Goal: Communication & Community: Participate in discussion

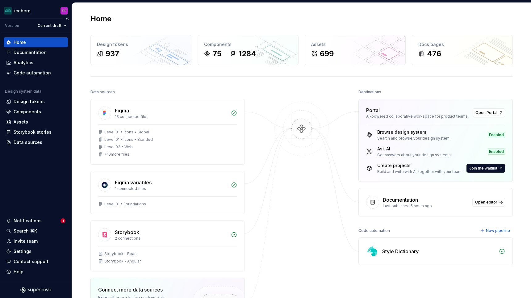
click at [32, 214] on div "Home Documentation Analytics Code automation Design system data Design tokens C…" at bounding box center [36, 156] width 72 height 249
click at [33, 222] on div "Notifications" at bounding box center [28, 221] width 28 height 6
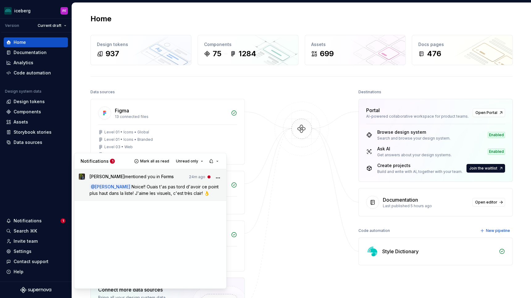
click at [139, 181] on span "[PERSON_NAME] mentioned you in Forms" at bounding box center [132, 178] width 84 height 8
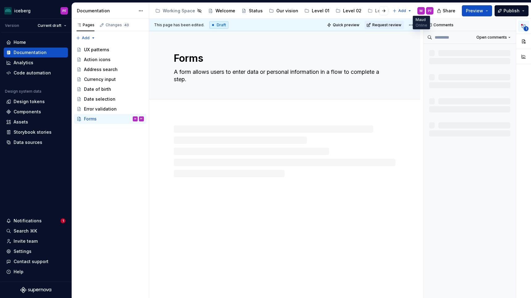
type textarea "*"
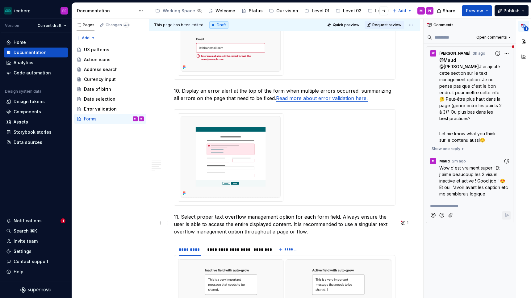
scroll to position [905, 0]
click at [440, 146] on span "Show one reply" at bounding box center [446, 148] width 29 height 5
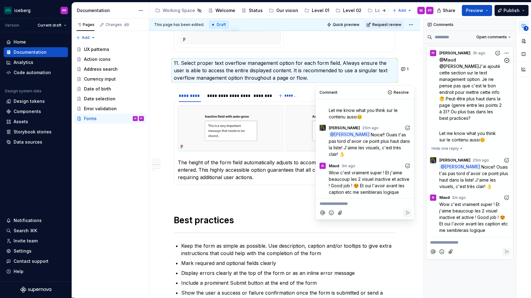
scroll to position [1074, 0]
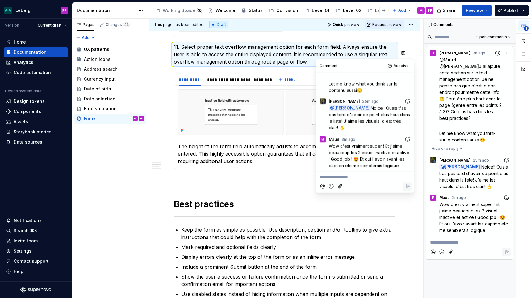
click at [508, 160] on icon "Add reaction" at bounding box center [508, 160] width 0 height 0
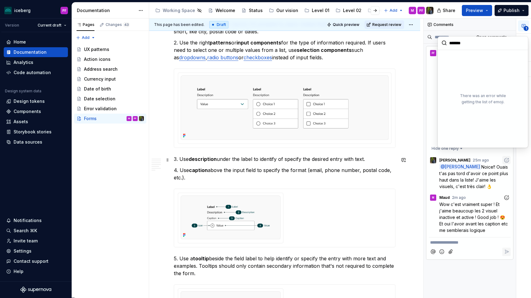
scroll to position [316, 0]
click at [281, 160] on p "3. Use description under the label to identify of specify the desired entry wit…" at bounding box center [285, 158] width 222 height 7
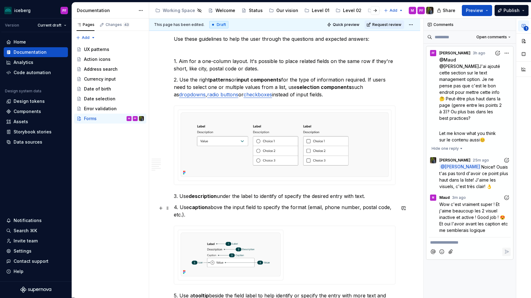
scroll to position [267, 0]
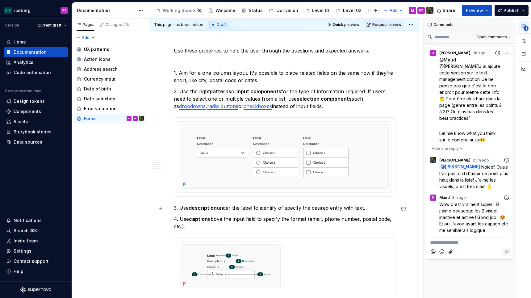
click at [179, 207] on p "3. Use description under the label to identify of specify the desired entry wit…" at bounding box center [285, 207] width 222 height 7
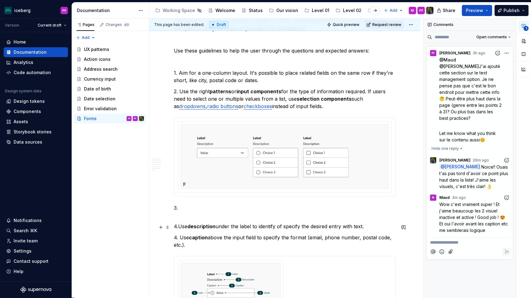
click at [179, 228] on p "4.Use description under the label to identify of specify the desired entry with…" at bounding box center [285, 226] width 222 height 7
click at [178, 238] on p "4. Use caption above the input field to specify the format (email, phone number…" at bounding box center [285, 241] width 222 height 15
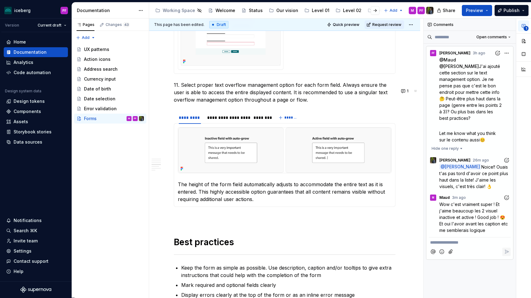
scroll to position [1054, 0]
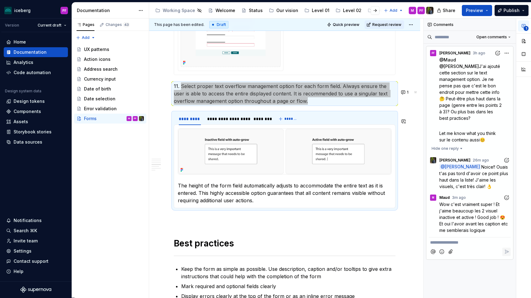
drag, startPoint x: 181, startPoint y: 92, endPoint x: 262, endPoint y: 213, distance: 145.2
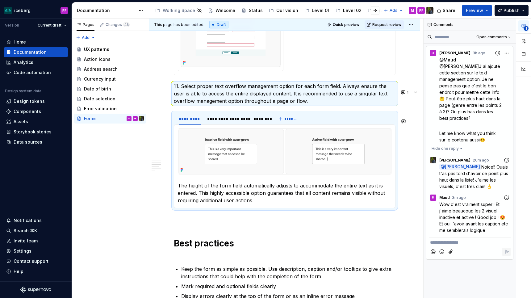
type textarea "*"
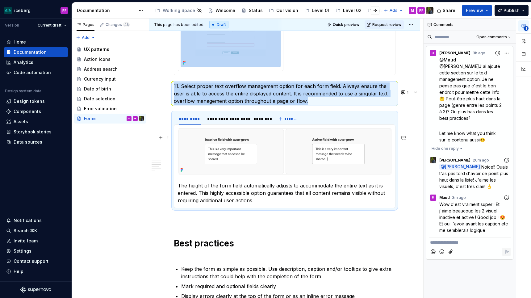
copy div "11. Select proper text overflow management option for each form field. Always e…"
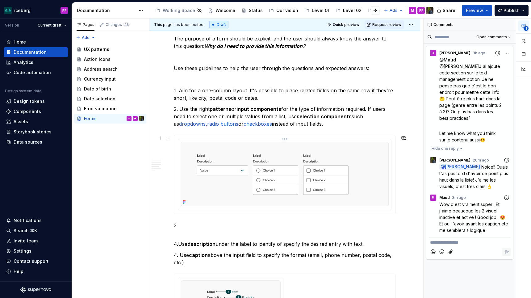
scroll to position [251, 0]
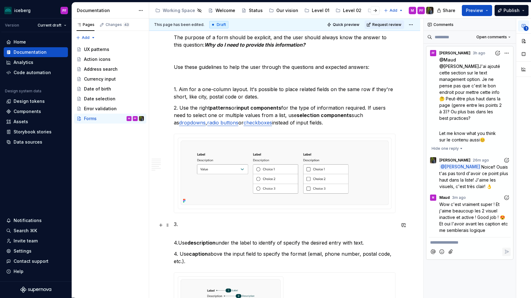
click at [184, 223] on p "3." at bounding box center [285, 228] width 222 height 15
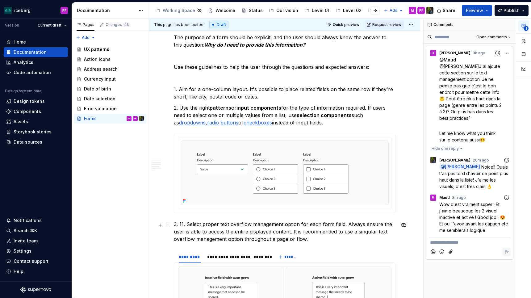
click at [186, 227] on p "3. 11. Select proper text overflow management option for each form field. Alway…" at bounding box center [285, 232] width 222 height 22
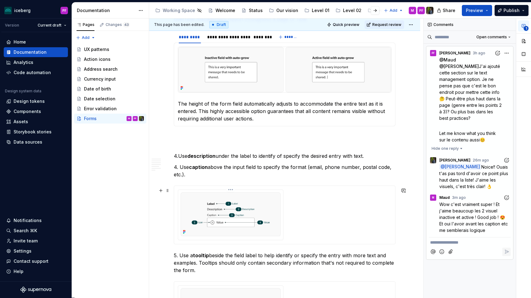
scroll to position [489, 0]
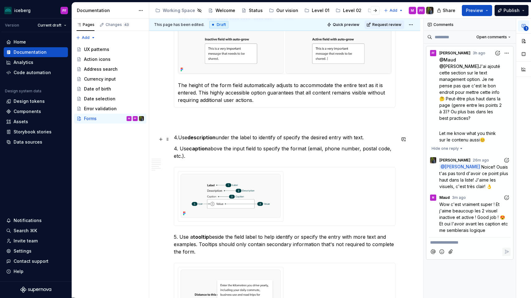
click at [178, 139] on p "4.Use description under the label to identify of specify the desired entry with…" at bounding box center [285, 137] width 222 height 7
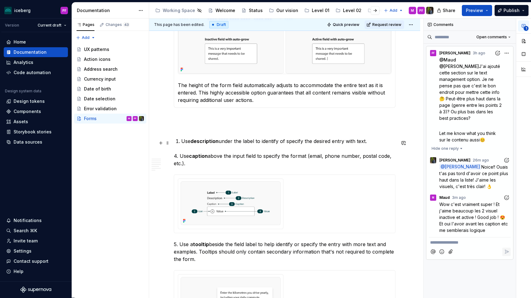
click at [181, 145] on p "Use description under the label to identify of specify the desired entry with t…" at bounding box center [288, 140] width 214 height 7
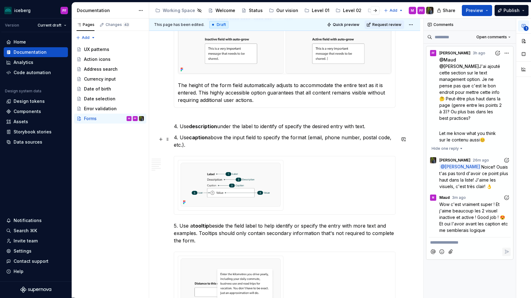
click at [177, 141] on p "4. Use caption above the input field to specify the format (email, phone number…" at bounding box center [285, 141] width 222 height 15
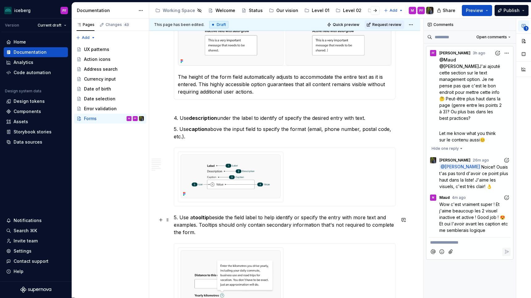
click at [177, 217] on p "5. Use a tooltip beside the field label to help identify or specify the entry w…" at bounding box center [285, 225] width 222 height 22
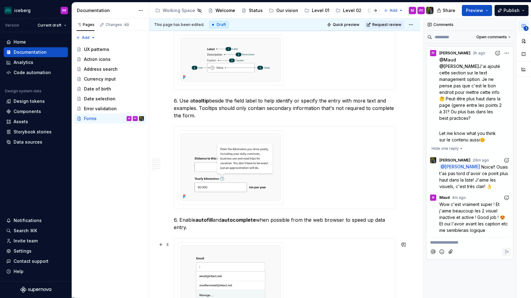
scroll to position [626, 0]
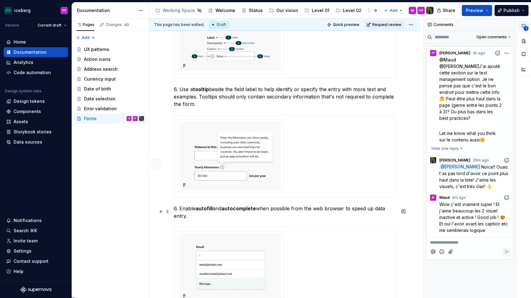
click at [177, 213] on p "6. Enable autofill and autocomplete when possible from the web browser to speed…" at bounding box center [285, 212] width 222 height 15
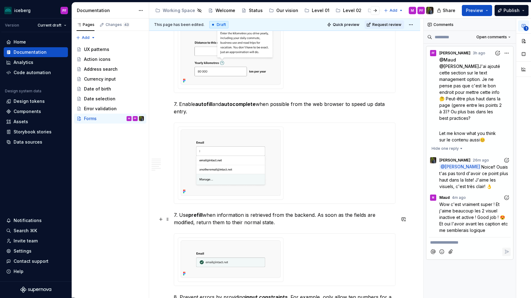
scroll to position [742, 0]
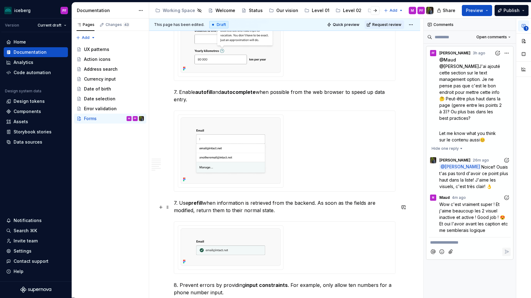
click at [176, 207] on p "7. Use prefill when information is retrieved from the backend. As soon as the f…" at bounding box center [285, 206] width 222 height 15
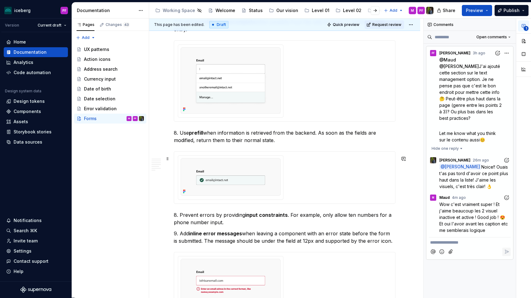
scroll to position [829, 0]
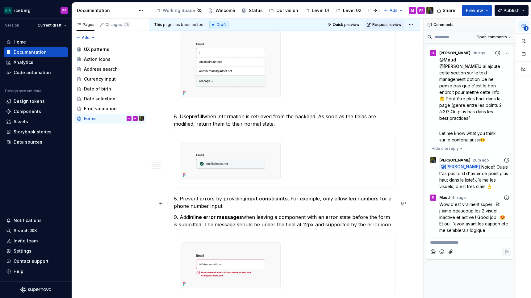
click at [177, 205] on p "8. Prevent errors by providing input constraints . For example, only allow ten …" at bounding box center [285, 202] width 222 height 15
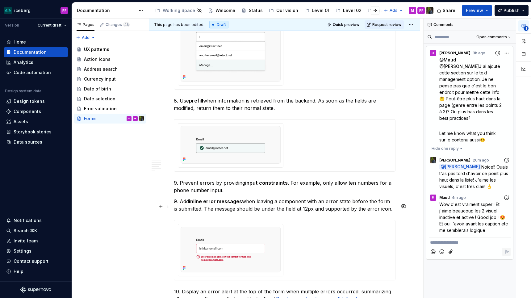
click at [177, 205] on p "9. Add inline error messages when leaving a component with an error state befor…" at bounding box center [285, 205] width 222 height 15
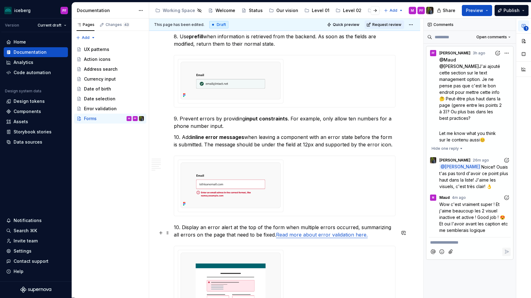
scroll to position [938, 0]
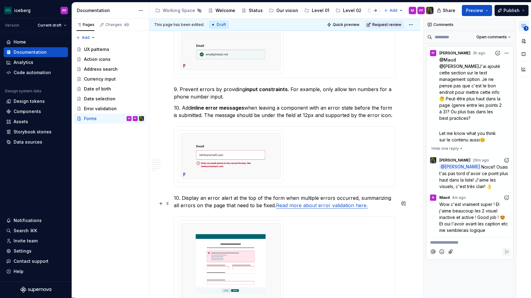
click at [178, 205] on p "10. Display an error alert at the top of the form when multiple errors occurred…" at bounding box center [285, 201] width 222 height 15
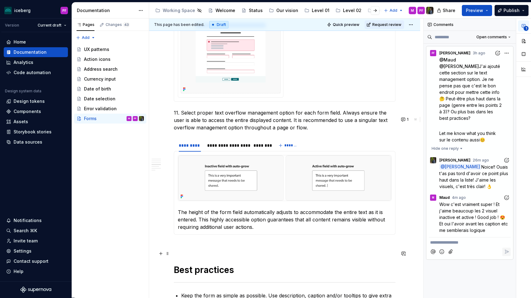
scroll to position [1159, 0]
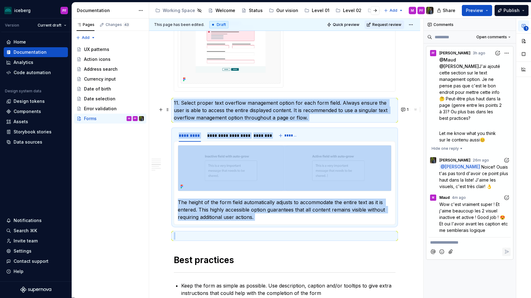
drag, startPoint x: 217, startPoint y: 239, endPoint x: 172, endPoint y: 109, distance: 137.3
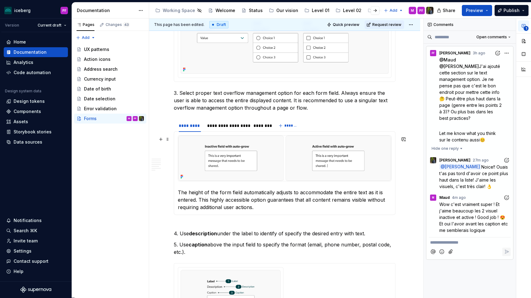
scroll to position [382, 0]
click at [237, 129] on div "**********" at bounding box center [227, 125] width 45 height 9
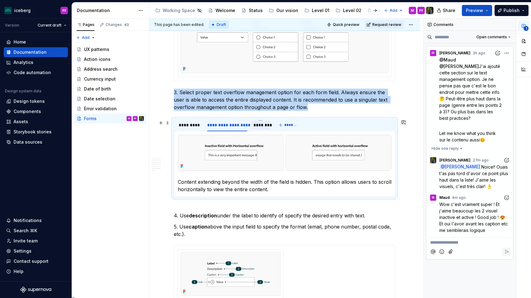
click at [258, 128] on div "********" at bounding box center [261, 125] width 14 height 6
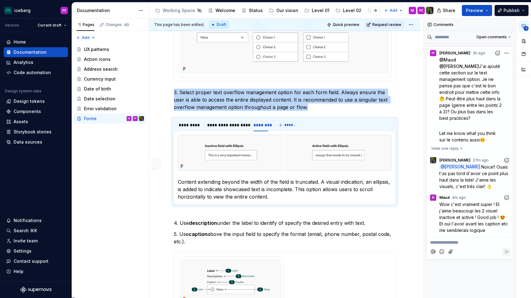
click at [506, 157] on button "Add reaction" at bounding box center [507, 160] width 8 height 8
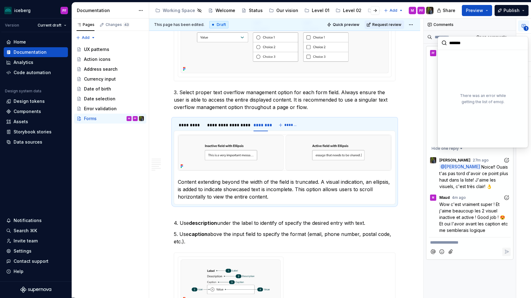
click at [442, 239] on p "**********" at bounding box center [469, 242] width 79 height 6
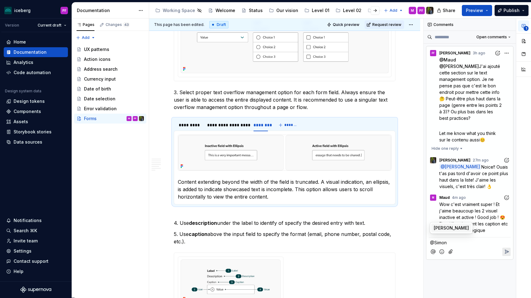
click at [462, 227] on span "[PERSON_NAME]" at bounding box center [451, 228] width 35 height 6
click at [476, 227] on span "Maud" at bounding box center [479, 228] width 12 height 6
click at [506, 257] on icon "Reply" at bounding box center [507, 259] width 4 height 4
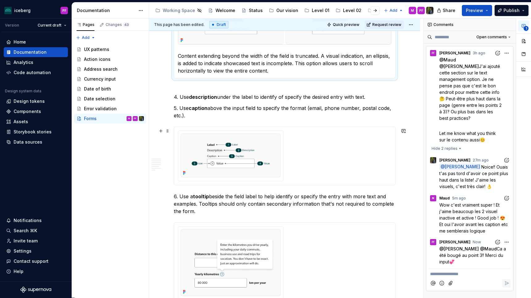
scroll to position [504, 0]
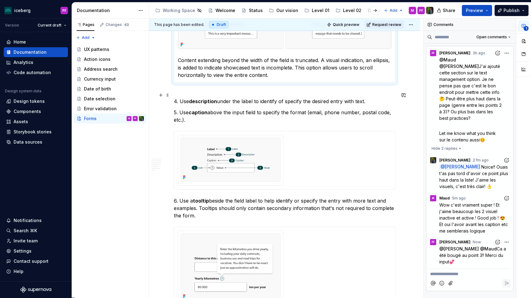
click at [190, 95] on p "4. Use description under the label to identify of specify the desired entry wit…" at bounding box center [285, 97] width 222 height 15
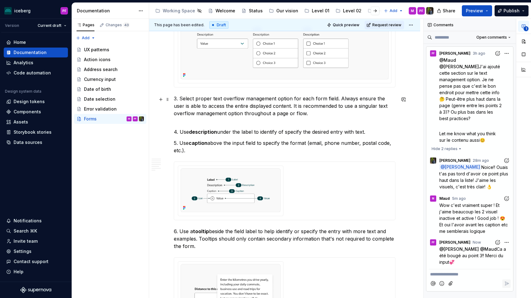
scroll to position [372, 0]
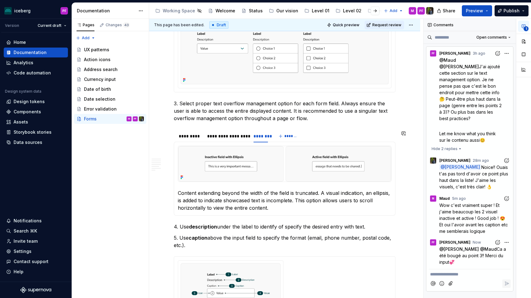
click at [192, 129] on section "**********" at bounding box center [285, 172] width 222 height 86
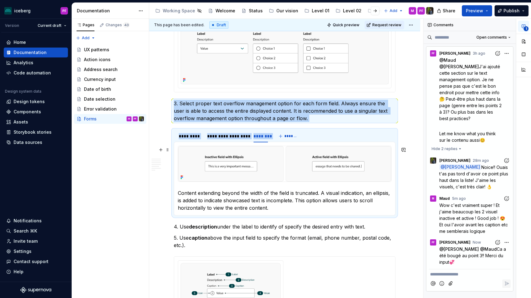
drag, startPoint x: 181, startPoint y: 104, endPoint x: 362, endPoint y: 172, distance: 193.4
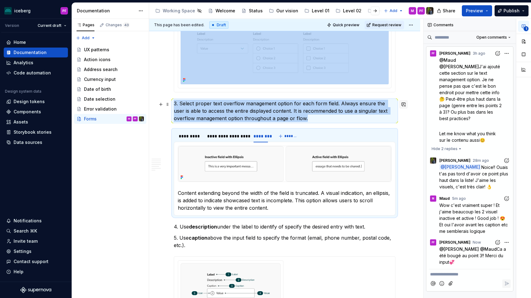
click at [407, 107] on button "button" at bounding box center [403, 104] width 9 height 9
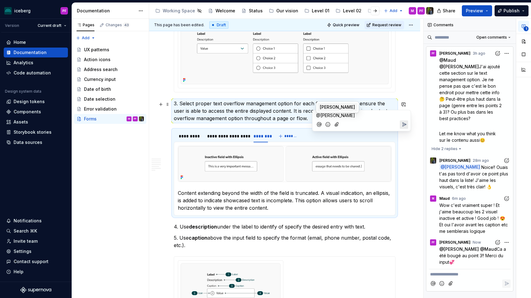
click at [342, 106] on span "[PERSON_NAME]" at bounding box center [337, 107] width 35 height 6
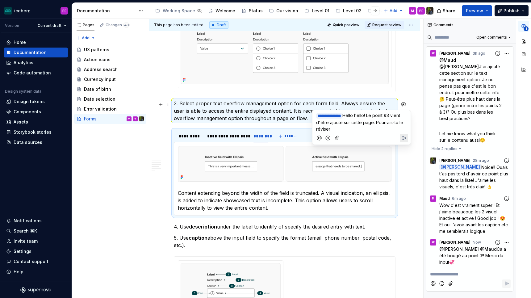
click at [403, 114] on span "Hello hello! Le point #3 vient d'être ajouté sur cette page. Pourrais-tu le rév…" at bounding box center [360, 122] width 88 height 19
click at [354, 121] on span "Hello hello! Le point #3 et ses visuels vient d'être ajouté sur cette page. Pou…" at bounding box center [360, 122] width 88 height 19
click at [390, 122] on span "Hello hello! Le point #3 et ses visuels viennent d'être ajouté sur cette page. …" at bounding box center [360, 122] width 88 height 19
click at [367, 128] on span "Hello hello! Le point #3 et ses visuels viennent d'être ajouté sur cette page. …" at bounding box center [360, 122] width 88 height 19
click at [391, 131] on p "**********" at bounding box center [361, 122] width 91 height 20
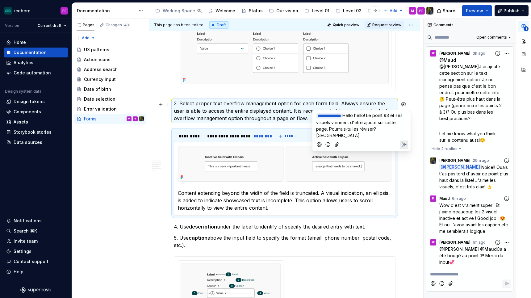
click at [329, 141] on icon "Add emoji" at bounding box center [328, 144] width 6 height 6
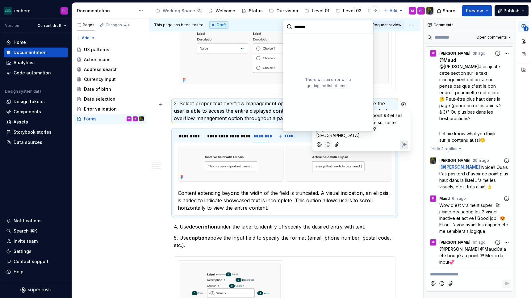
click at [403, 128] on p "**********" at bounding box center [361, 125] width 91 height 27
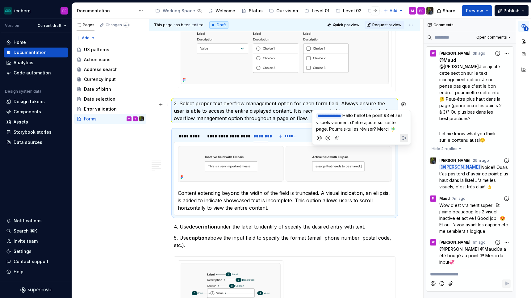
click at [405, 139] on icon "Send" at bounding box center [404, 138] width 6 height 6
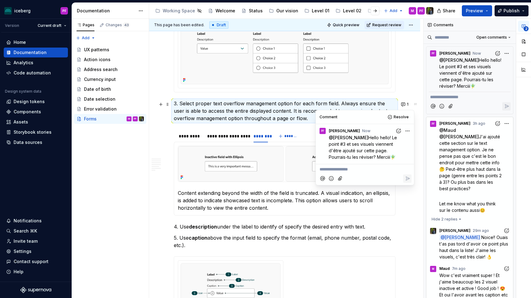
click at [268, 112] on p "3. Select proper text overflow management option for each form field. Always en…" at bounding box center [285, 111] width 222 height 22
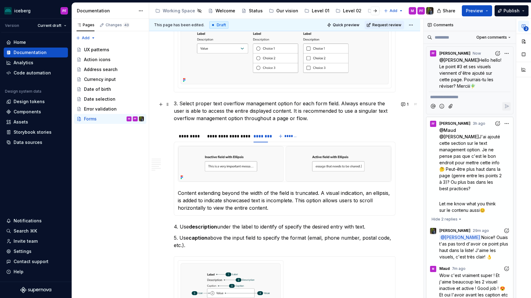
scroll to position [365, 0]
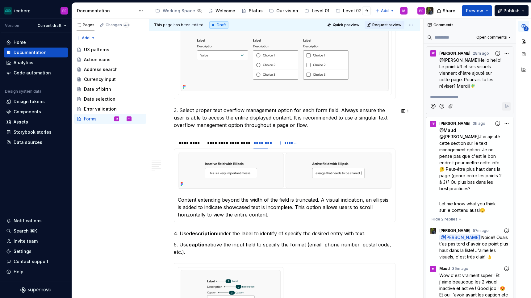
type textarea "*"
